Goal: Feedback & Contribution: Contribute content

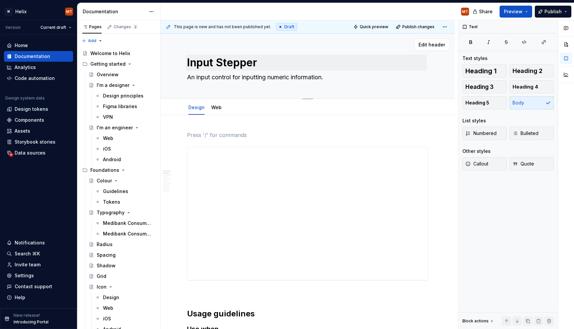
type textarea "*"
click at [314, 77] on textarea "An input control for inputting numeric information." at bounding box center [306, 77] width 241 height 11
paste textarea "stepper allows users to incrementally increase or decrease a numerical value. I…"
type textarea "An input stepper allows users to incrementally increase or decrease a numerical…"
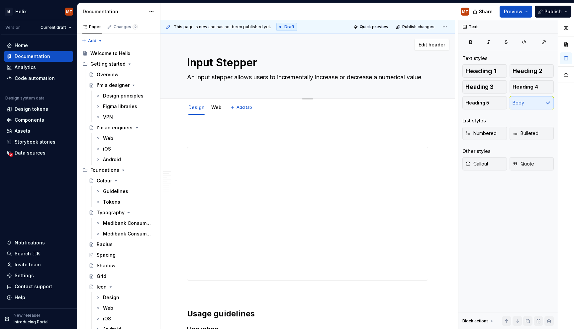
type textarea "*"
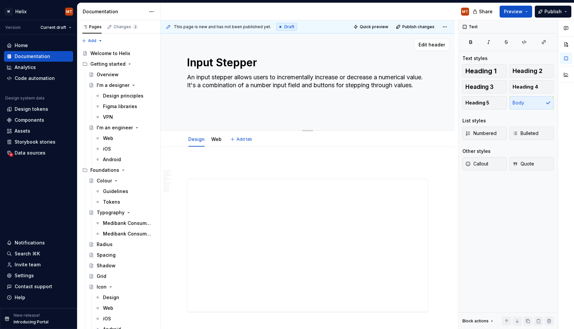
type textarea "An input stepper allows users to incrementally increase or decrease a numerical…"
type textarea "*"
type textarea "An input stepper allows users to incrementally increase or decrease a numerical…"
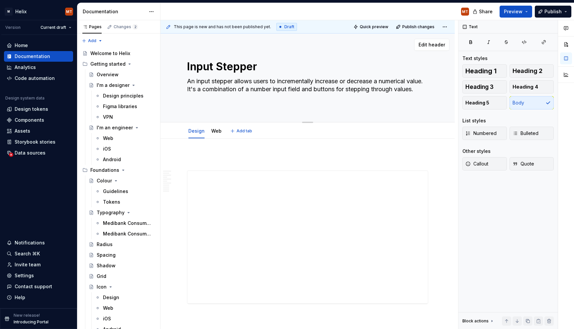
type textarea "*"
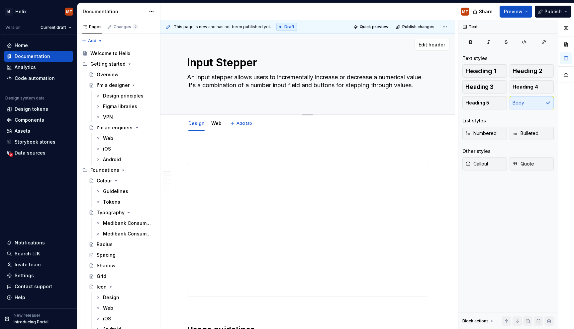
type textarea "An input stepper allows users to incrementally increase or decrease a numerical…"
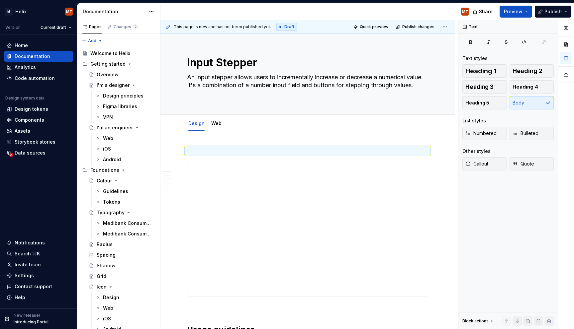
type textarea "*"
